Goal: Task Accomplishment & Management: Use online tool/utility

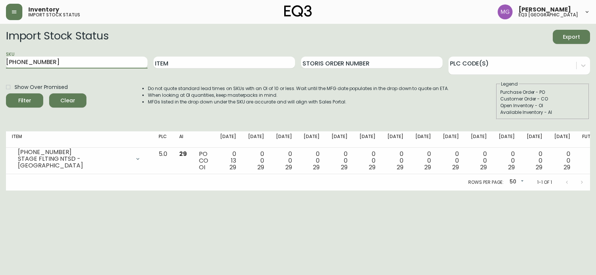
drag, startPoint x: 126, startPoint y: 58, endPoint x: 10, endPoint y: 20, distance: 121.6
click at [0, 64] on main "Import Stock Status Export SKU [PHONE_NUMBER] Item Storis Order Number PLC Code…" at bounding box center [298, 107] width 596 height 167
click at [272, 63] on input "Item" at bounding box center [224, 63] width 142 height 12
type input "tambour"
click at [6, 94] on button "Filter" at bounding box center [24, 101] width 37 height 14
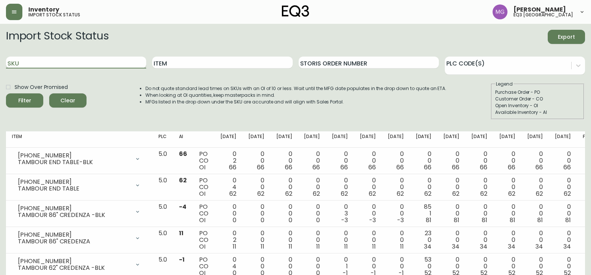
click at [105, 61] on input "SKU" at bounding box center [76, 63] width 140 height 12
paste input "7220-103-13-B"
click at [6, 94] on button "Filter" at bounding box center [24, 101] width 37 height 14
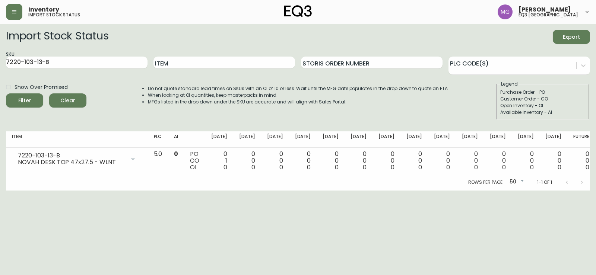
click at [513, 45] on form "Import Stock Status Export SKU 7220-103-13-B Item Storis Order Number PLC Code(…" at bounding box center [298, 75] width 584 height 90
drag, startPoint x: 93, startPoint y: 58, endPoint x: 0, endPoint y: 78, distance: 95.2
click at [0, 79] on main "Import Stock Status Export SKU 7220-103-13-B Item Storis Order Number PLC Code(…" at bounding box center [298, 107] width 596 height 167
paste input "1"
click at [6, 94] on button "Filter" at bounding box center [24, 101] width 37 height 14
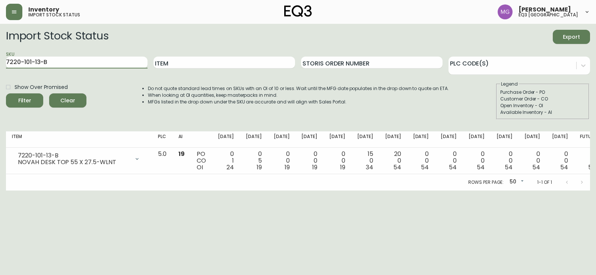
drag, startPoint x: 66, startPoint y: 60, endPoint x: 0, endPoint y: 73, distance: 67.4
click at [0, 73] on main "Import Stock Status Export SKU 7220-101-13-B Item Storis Order Number PLC Code(…" at bounding box center [298, 107] width 596 height 167
paste input "0-5-A"
click at [6, 94] on button "Filter" at bounding box center [24, 101] width 37 height 14
drag, startPoint x: 73, startPoint y: 63, endPoint x: 4, endPoint y: 74, distance: 69.9
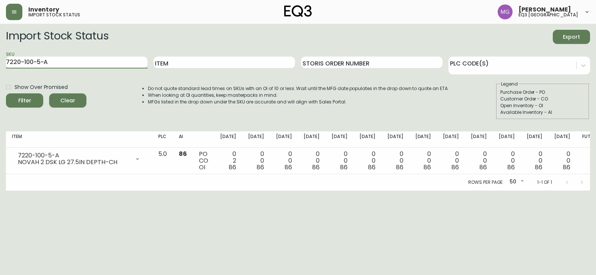
click at [0, 82] on main "Import Stock Status Export SKU 7220-100-5-A Item Storis Order Number PLC Code(s…" at bounding box center [298, 107] width 596 height 167
paste input "1-5-C"
type input "7220-101-5-C"
click at [6, 94] on button "Filter" at bounding box center [24, 101] width 37 height 14
